Goal: Transaction & Acquisition: Purchase product/service

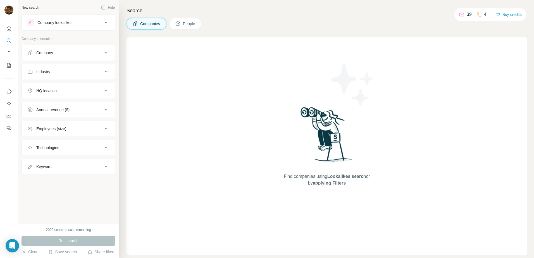
click at [460, 15] on icon at bounding box center [462, 15] width 6 height 6
click at [466, 15] on p "39" at bounding box center [468, 14] width 5 height 7
click at [100, 24] on div "Company lookalikes" at bounding box center [64, 22] width 75 height 7
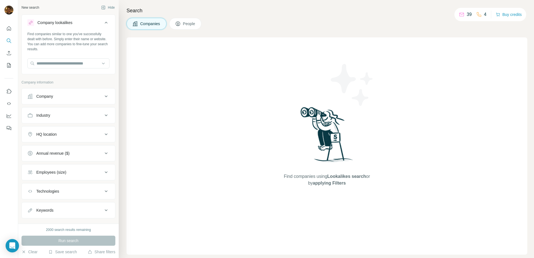
click at [103, 25] on icon at bounding box center [106, 22] width 7 height 7
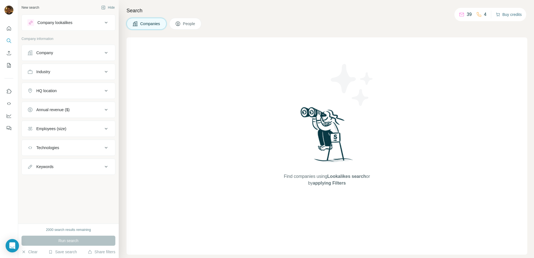
click at [509, 16] on button "Buy credits" at bounding box center [509, 15] width 26 height 8
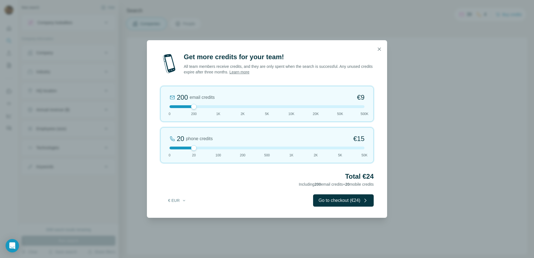
click at [249, 73] on link "Learn more" at bounding box center [239, 72] width 20 height 4
click at [128, 171] on div "Get more credits for your team! All team members receive credits, and they are …" at bounding box center [267, 129] width 534 height 258
click at [379, 47] on icon "button" at bounding box center [379, 49] width 6 height 6
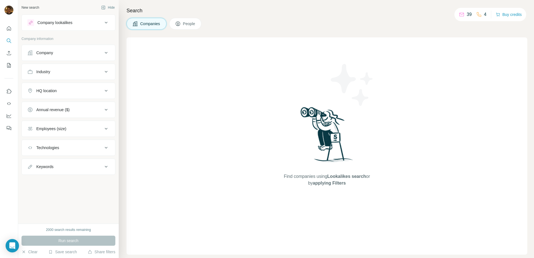
click at [468, 15] on p "39" at bounding box center [468, 14] width 5 height 7
